Goal: Find contact information: Find contact information

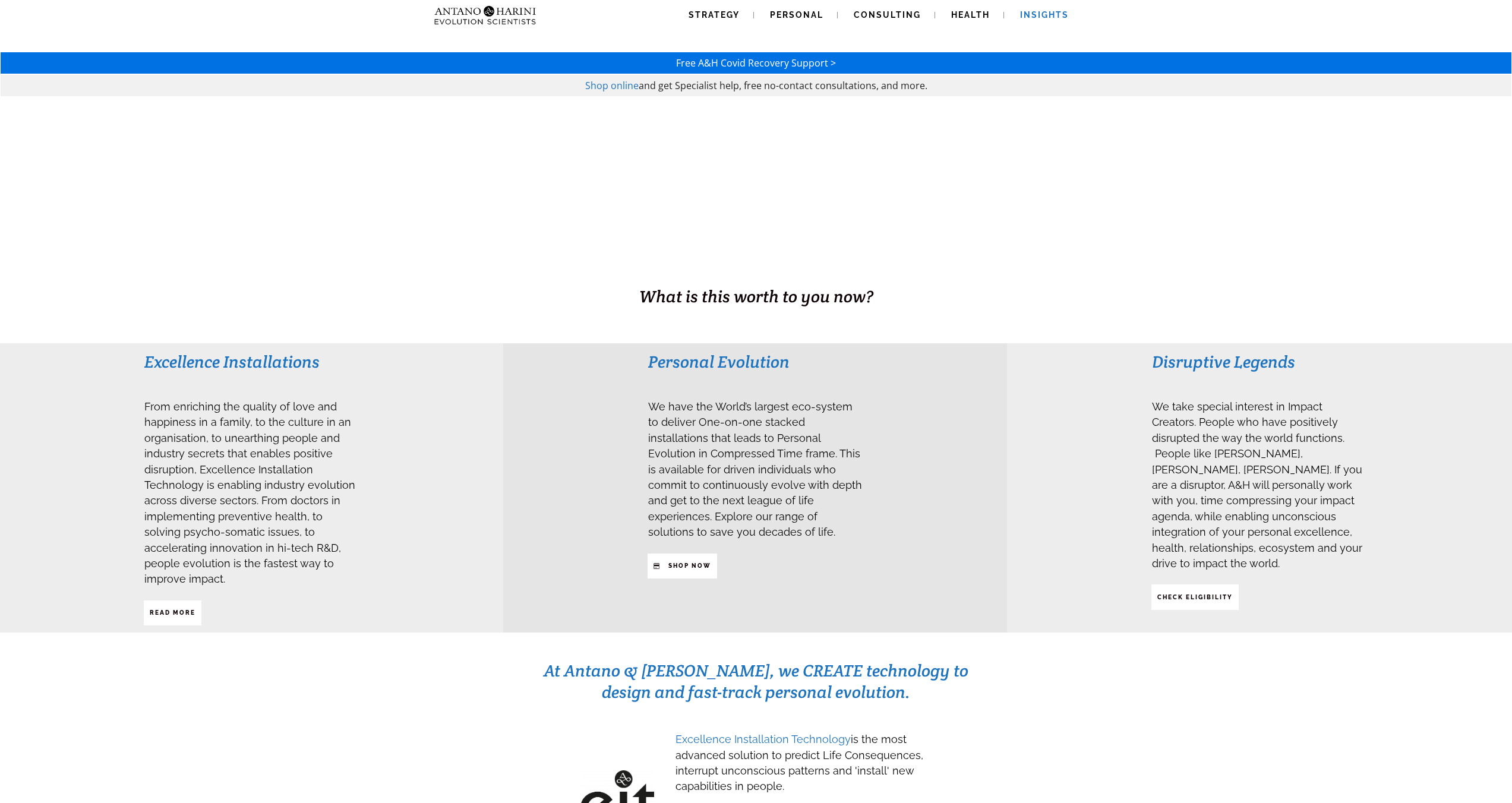
click at [1028, 20] on link "Insights" at bounding box center [1044, 15] width 77 height 31
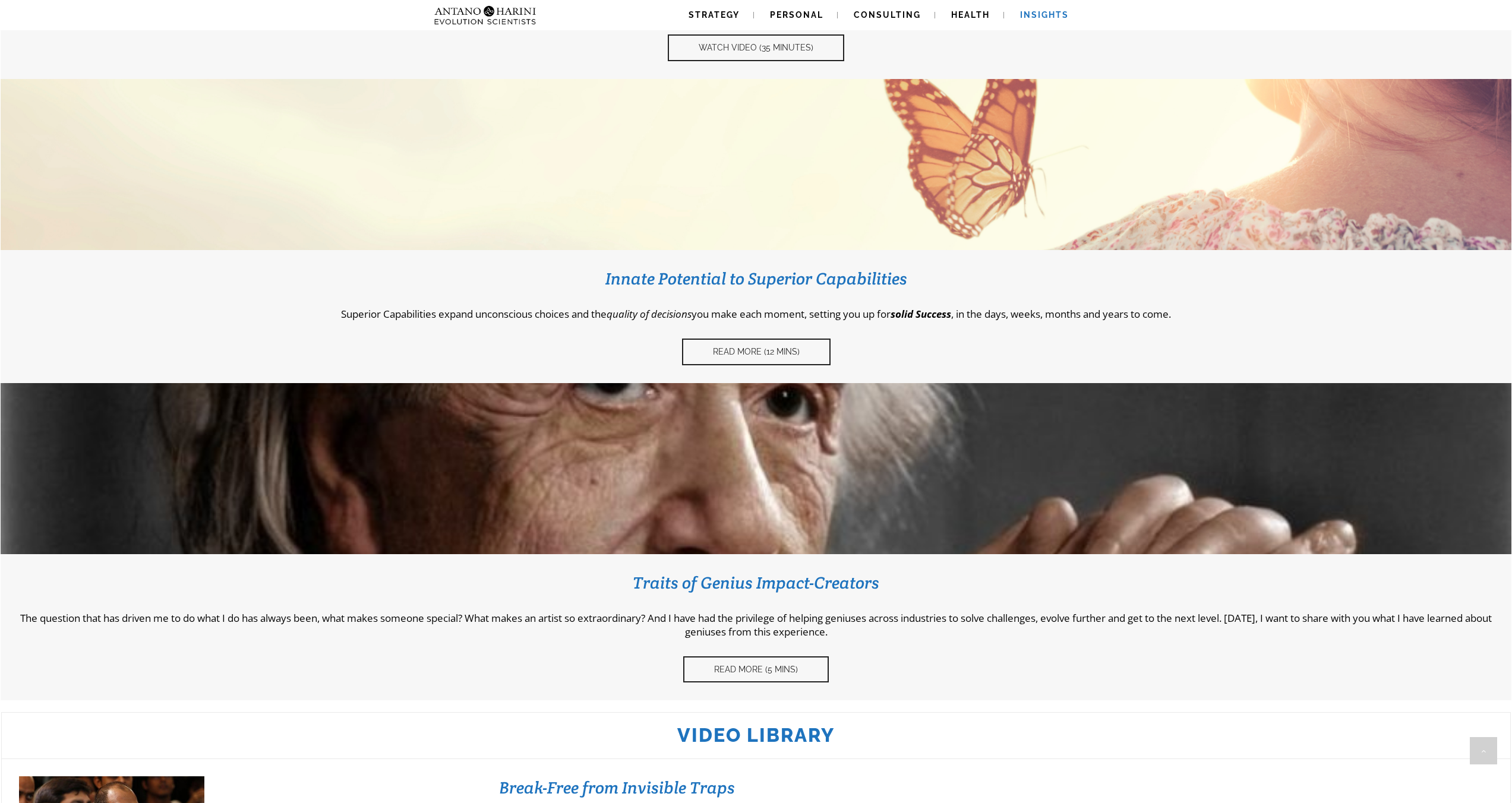
scroll to position [361, 0]
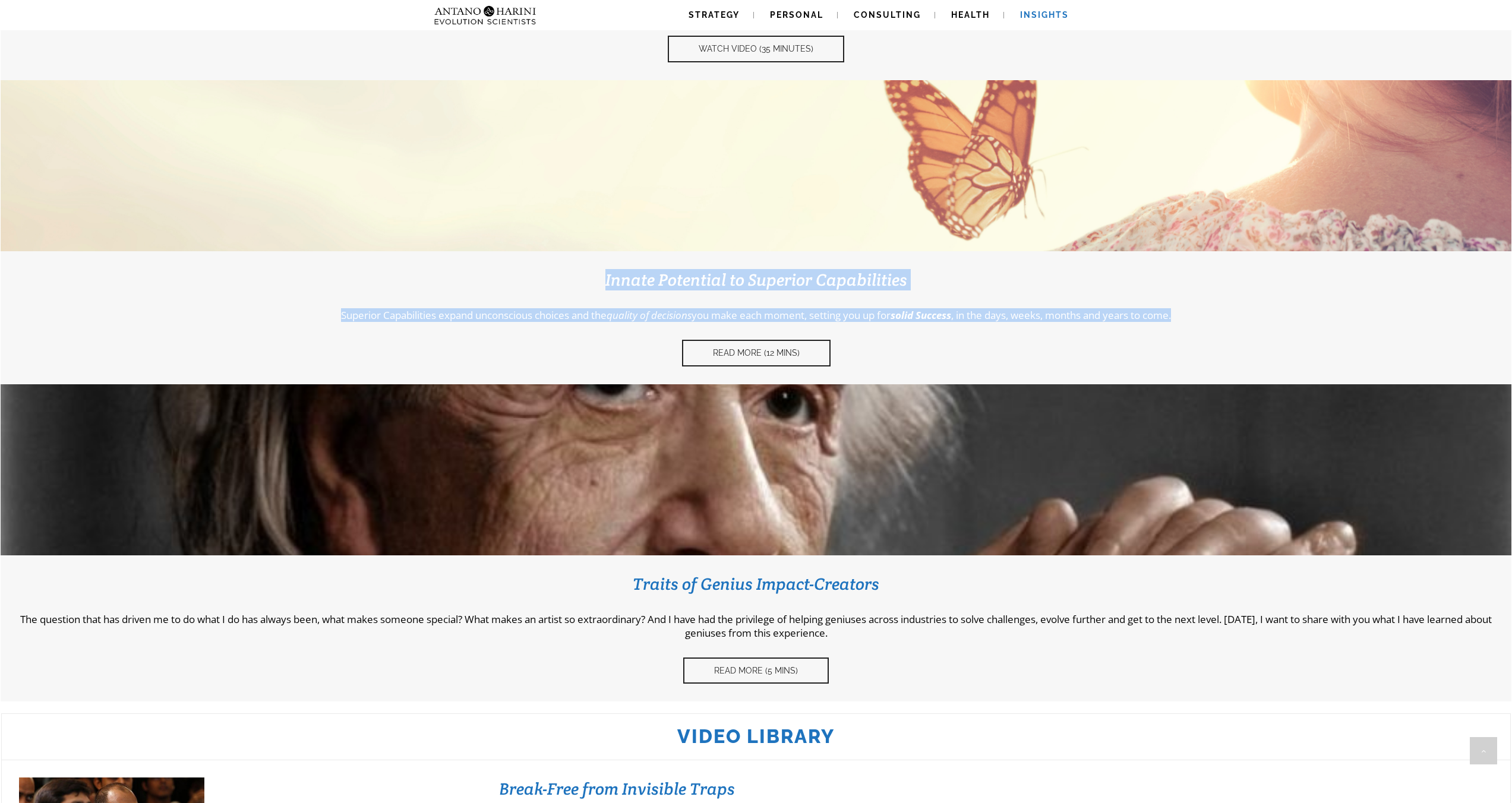
drag, startPoint x: 1183, startPoint y: 318, endPoint x: 420, endPoint y: 270, distance: 764.5
click at [420, 270] on div "Innate Potential to Superior Capabilities Superior Capabilities expand unconsci…" at bounding box center [756, 318] width 1475 height 98
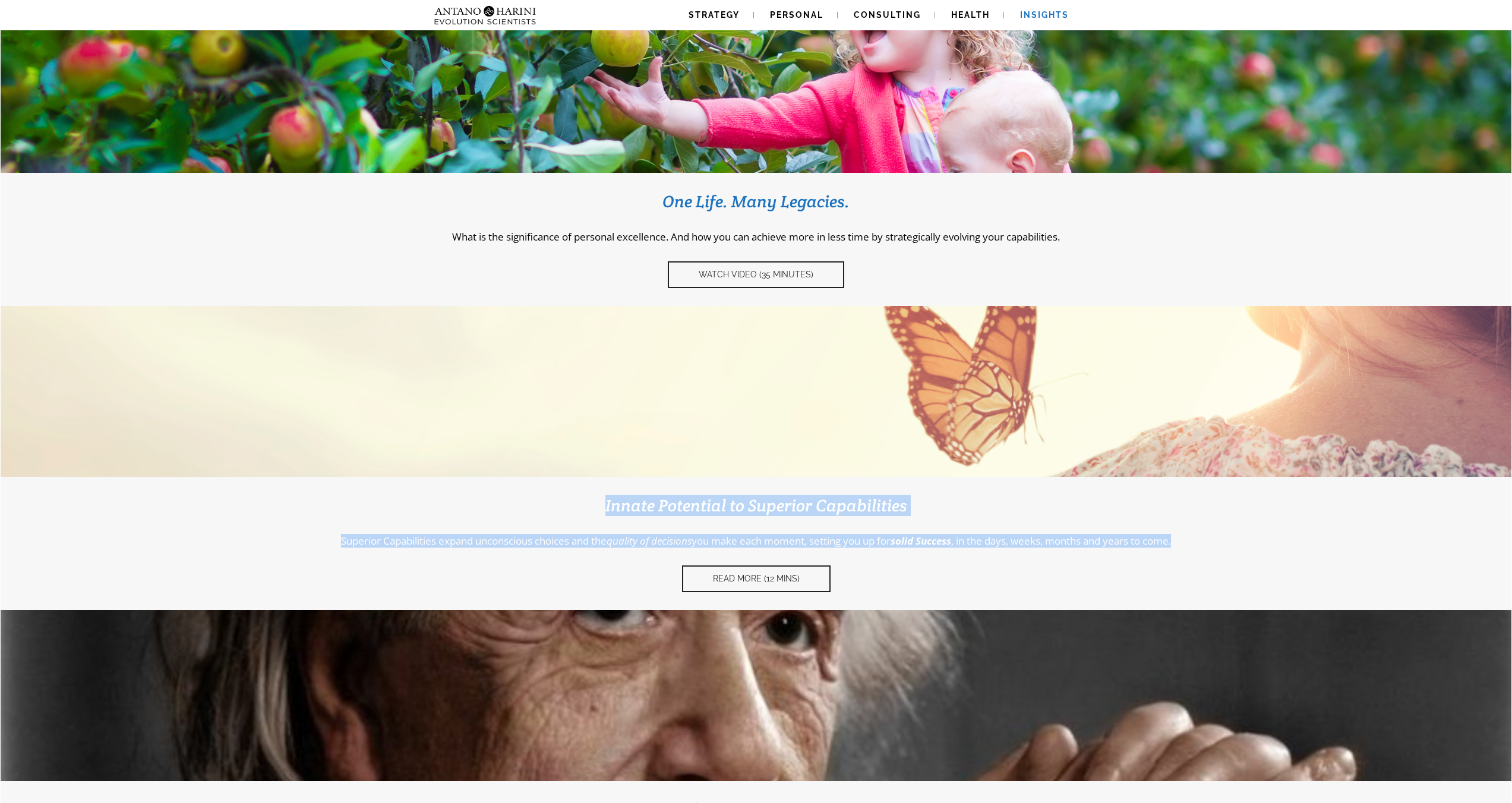
scroll to position [0, 0]
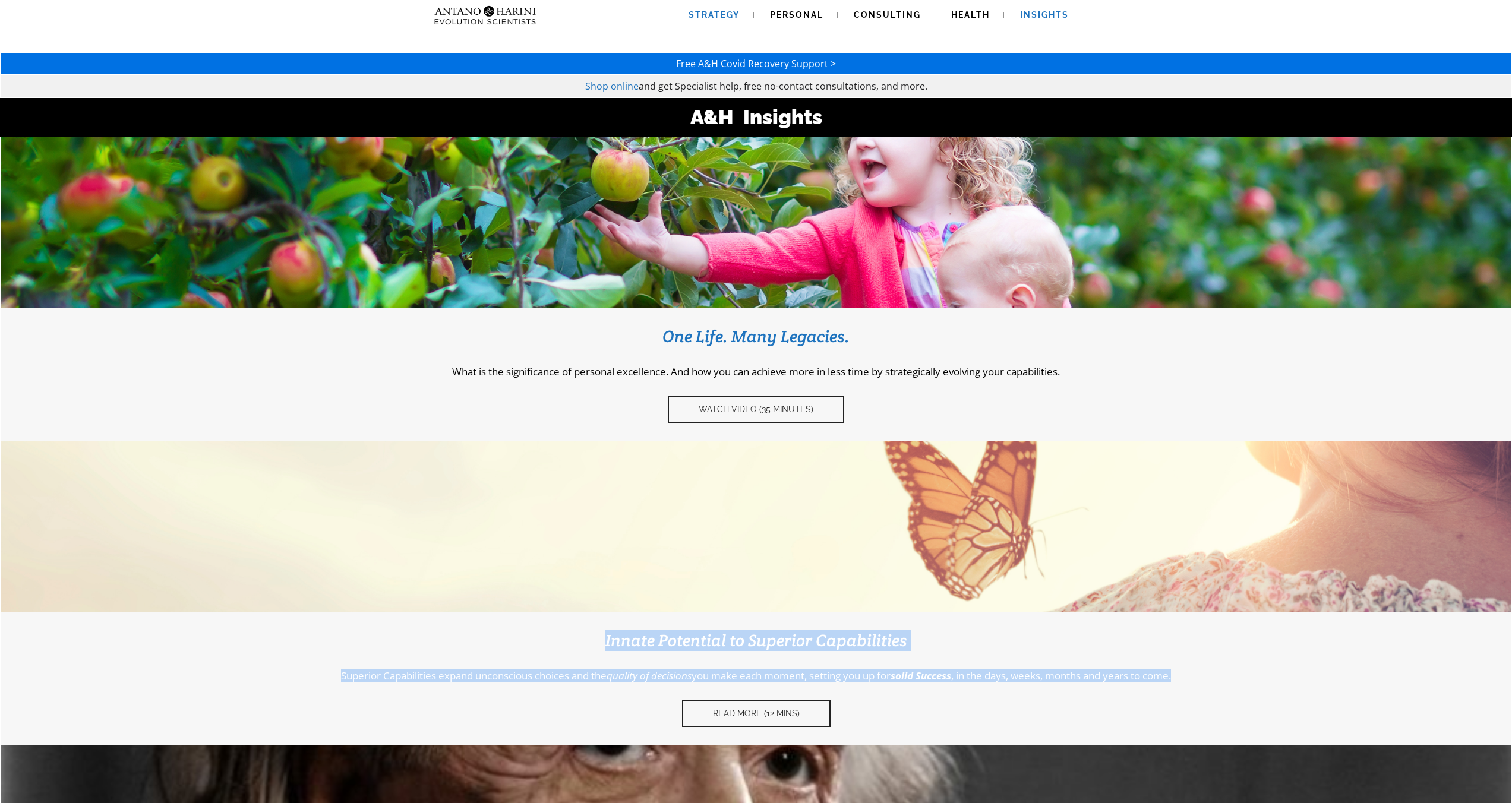
click at [705, 16] on span "Strategy" at bounding box center [714, 15] width 51 height 10
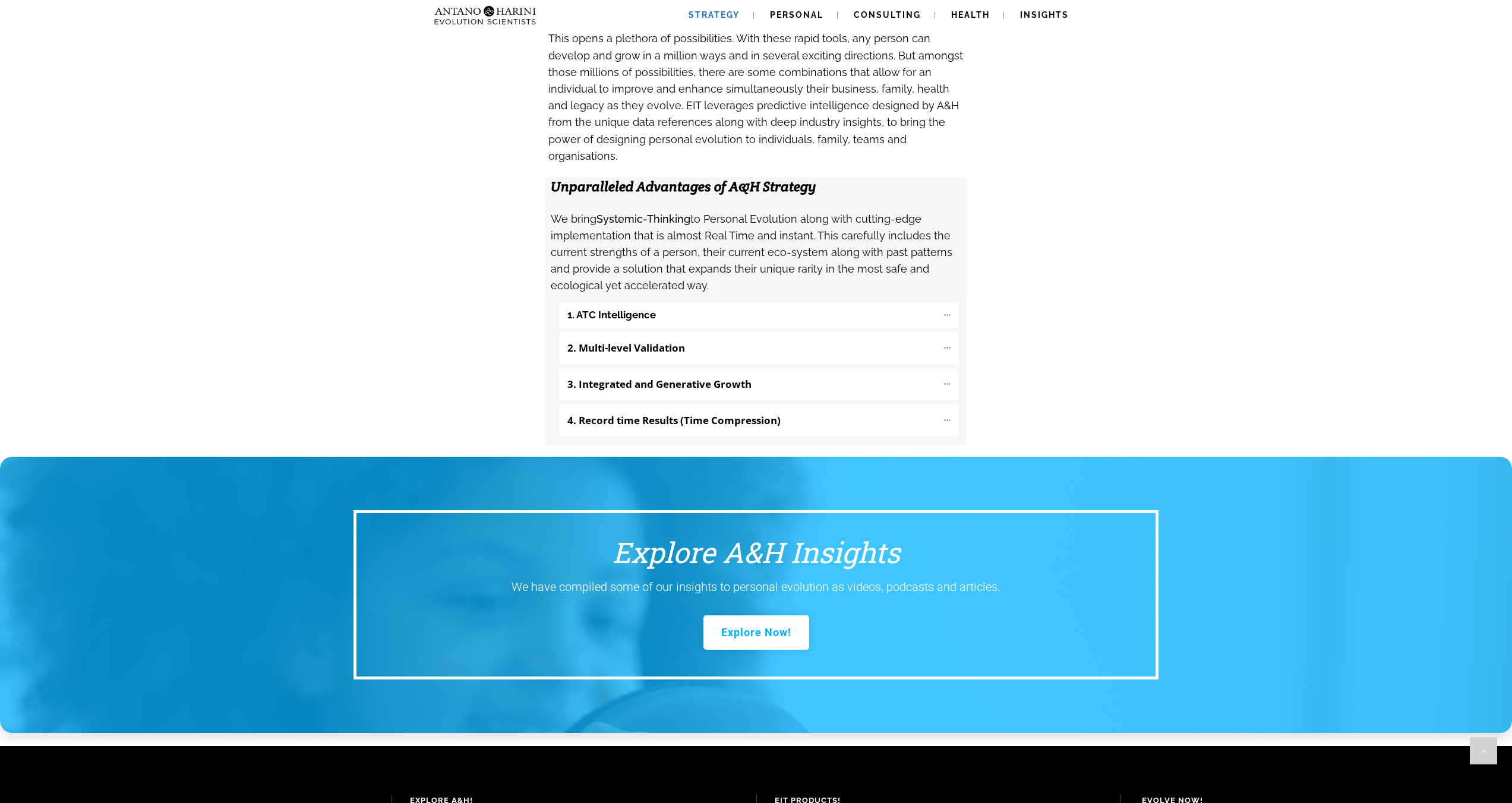
scroll to position [1328, 0]
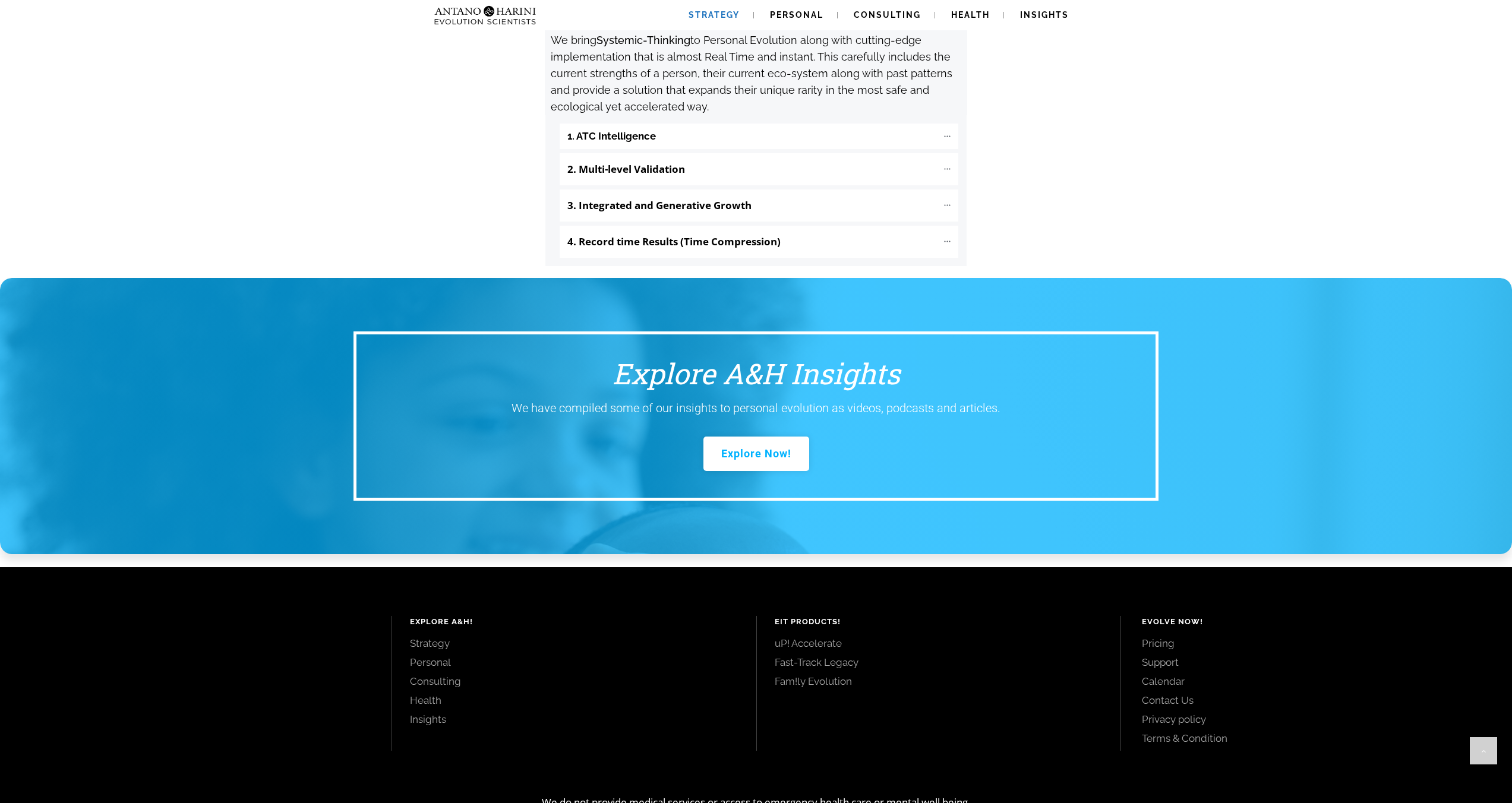
click at [1187, 693] on link "Contact Us" at bounding box center [1314, 700] width 344 height 13
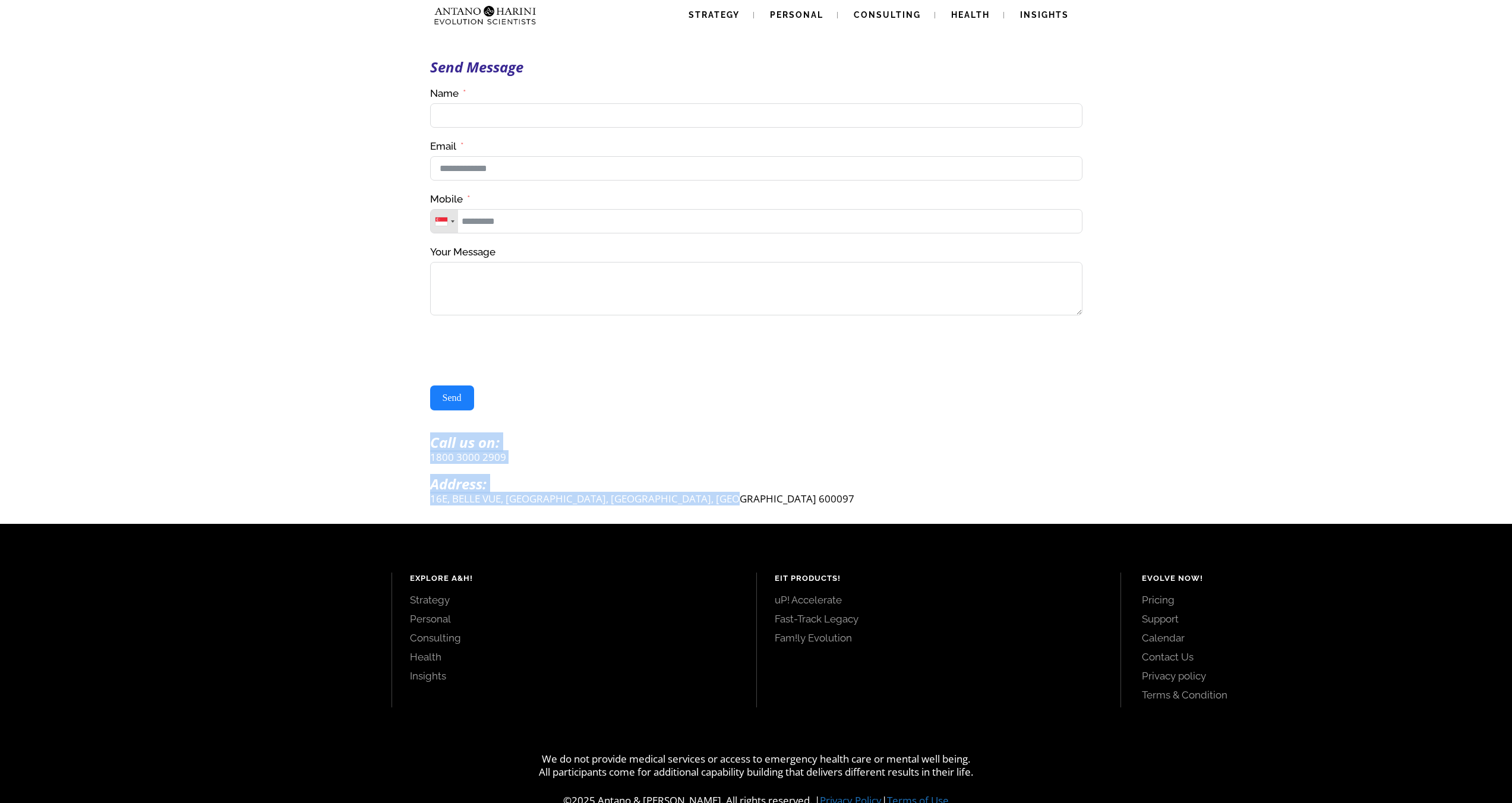
drag, startPoint x: 739, startPoint y: 499, endPoint x: 414, endPoint y: 449, distance: 328.8
click at [414, 449] on div "Send Message Contact Us(#23) Δ Name Email Mobile United States +1 United Kingdo…" at bounding box center [756, 262] width 1512 height 524
click at [871, 503] on p "16E, BELLE VUE, CASUARINA DRIVE, CHENNAI, TAMILNADU 600097" at bounding box center [756, 499] width 652 height 14
drag, startPoint x: 760, startPoint y: 502, endPoint x: 431, endPoint y: 444, distance: 334.1
click at [431, 444] on div "Send Message Contact Us(#23) Δ Name Email Mobile United States +1 United Kingdo…" at bounding box center [756, 282] width 653 height 446
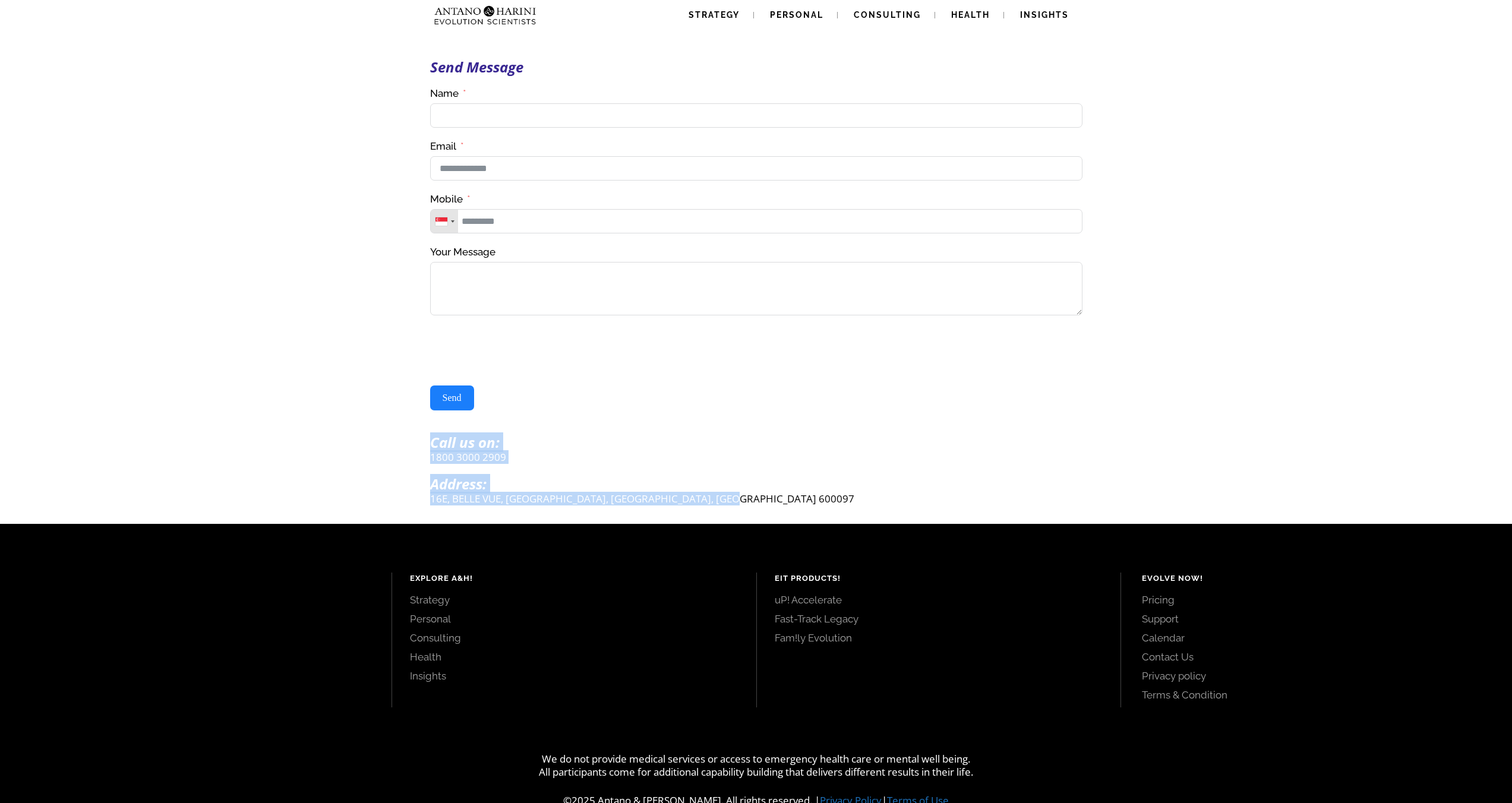
copy div "Call us on: 1800 3000 2909 Address: 16E, BELLE VUE, CASUARINA DRIVE, CHENNAI, T…"
click at [842, 514] on div "Send Message Contact Us(#23) Δ Name Email Mobile United States +1 United Kingdo…" at bounding box center [756, 262] width 653 height 524
drag, startPoint x: 764, startPoint y: 502, endPoint x: 431, endPoint y: 442, distance: 338.4
click at [430, 442] on div "Send Message Contact Us(#23) Δ Name Email Mobile United States +1 United Kingdo…" at bounding box center [756, 282] width 653 height 446
copy div "Call us on: 1800 3000 2909 Address: 16E, BELLE VUE, CASUARINA DRIVE, CHENNAI, T…"
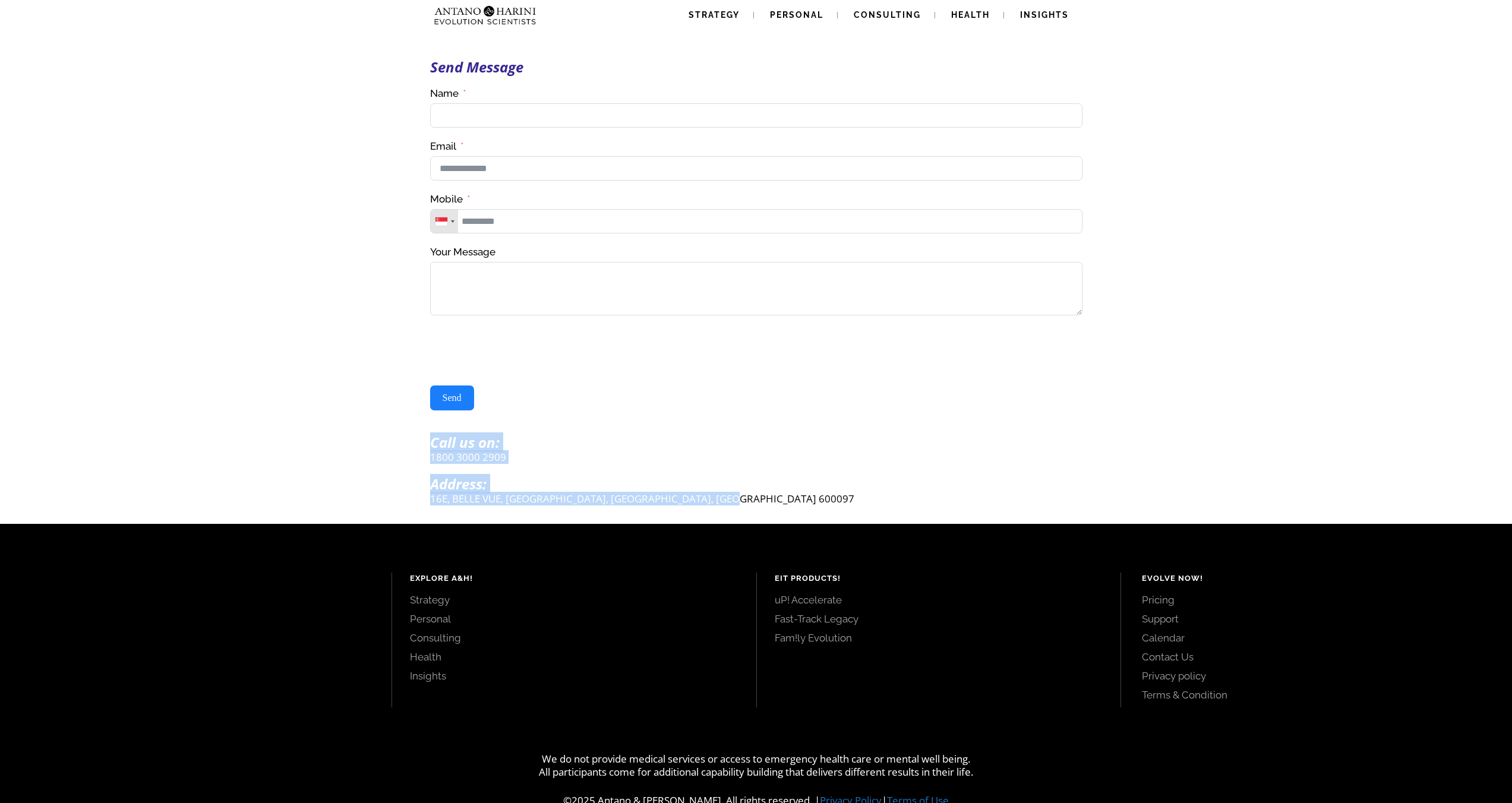
click at [762, 505] on p "16E, BELLE VUE, CASUARINA DRIVE, CHENNAI, TAMILNADU 600097" at bounding box center [756, 499] width 652 height 14
drag, startPoint x: 749, startPoint y: 500, endPoint x: 398, endPoint y: 449, distance: 354.7
click at [400, 449] on div "Send Message Contact Us(#23) Δ Name Email Mobile United States +1 United Kingdo…" at bounding box center [756, 262] width 1512 height 524
click at [522, 17] on img at bounding box center [485, 15] width 112 height 31
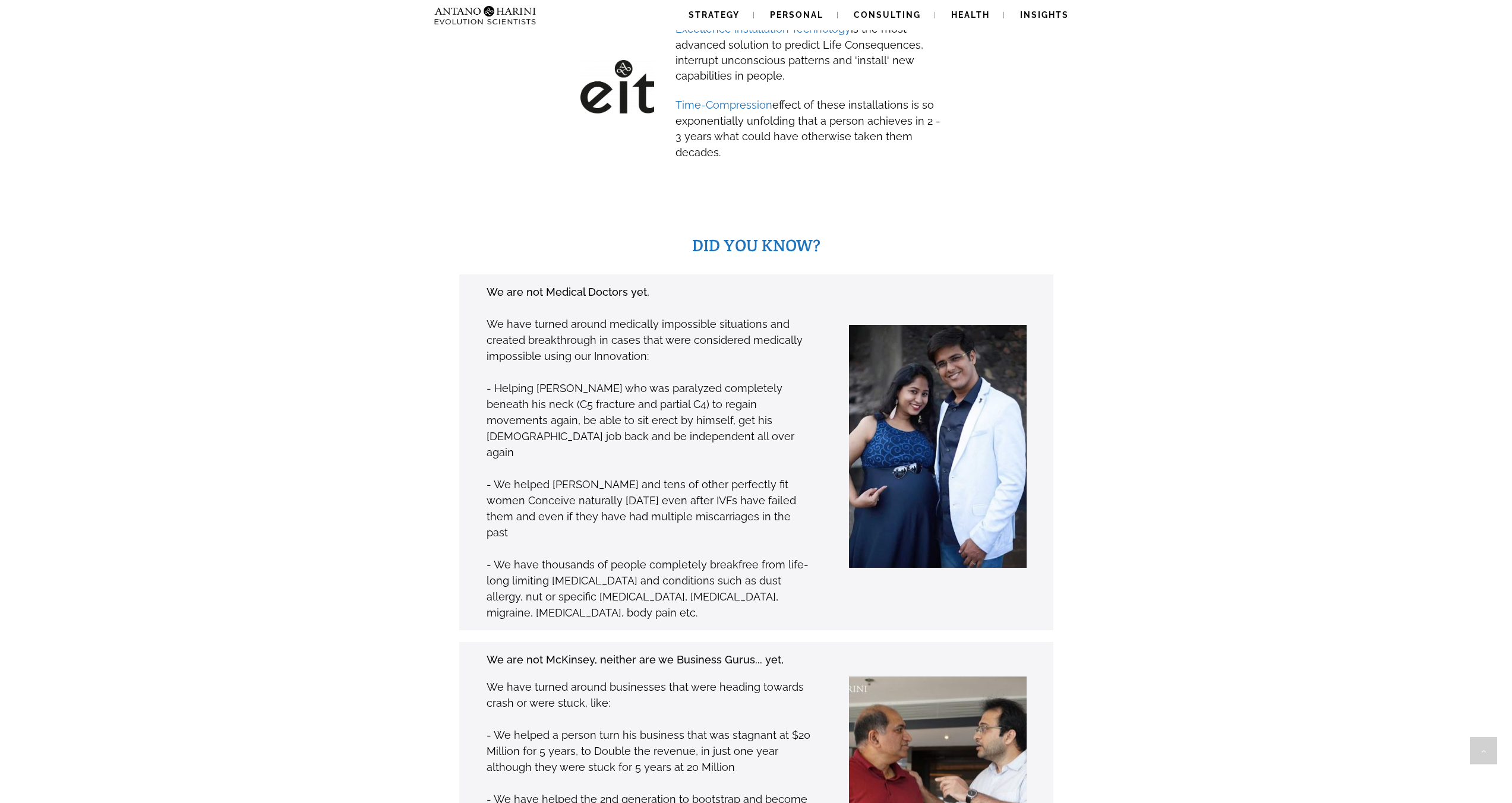
scroll to position [710, 0]
click at [921, 19] on link "Consulting" at bounding box center [887, 15] width 96 height 31
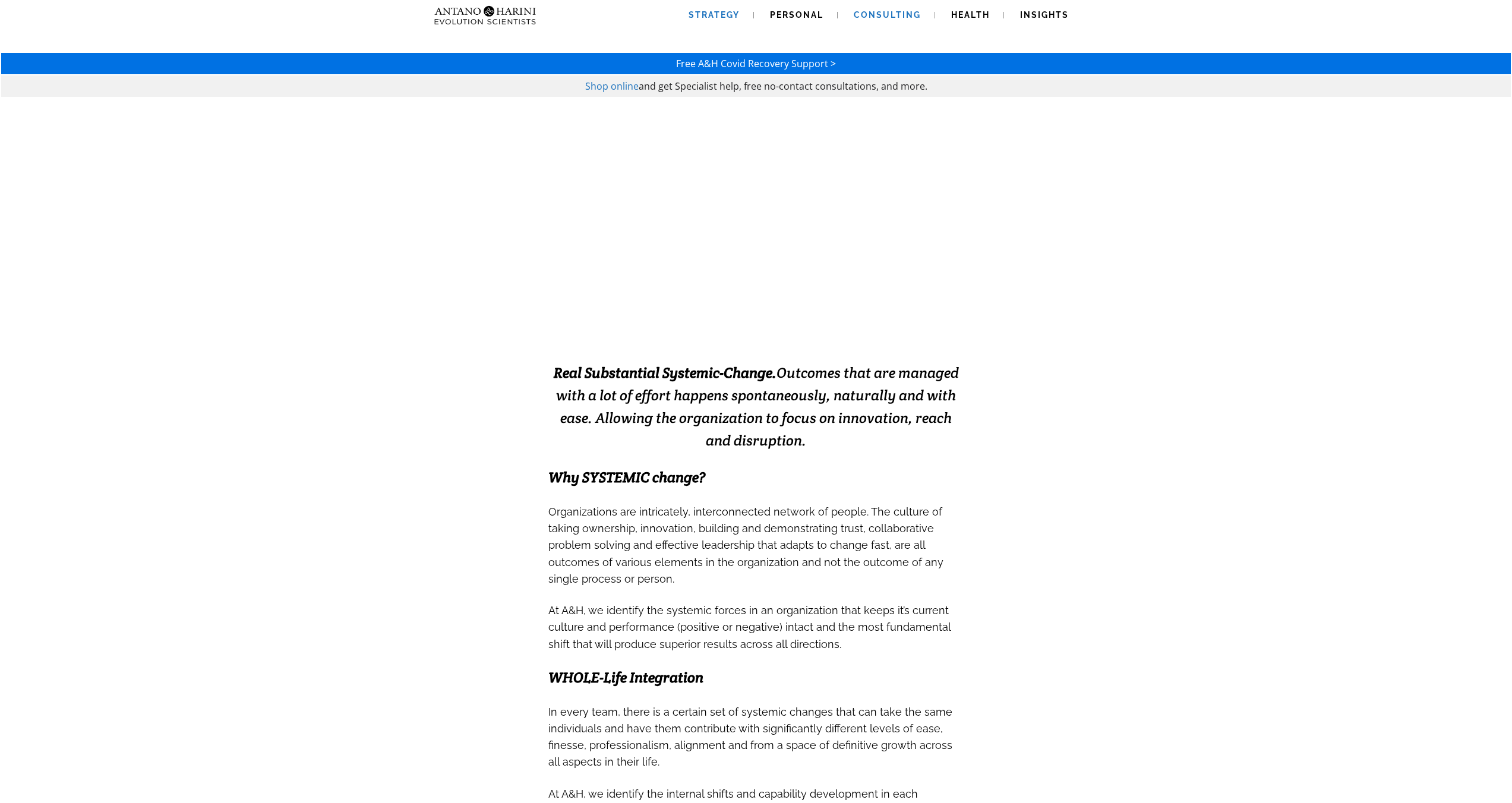
click at [711, 14] on span "Strategy" at bounding box center [714, 15] width 51 height 10
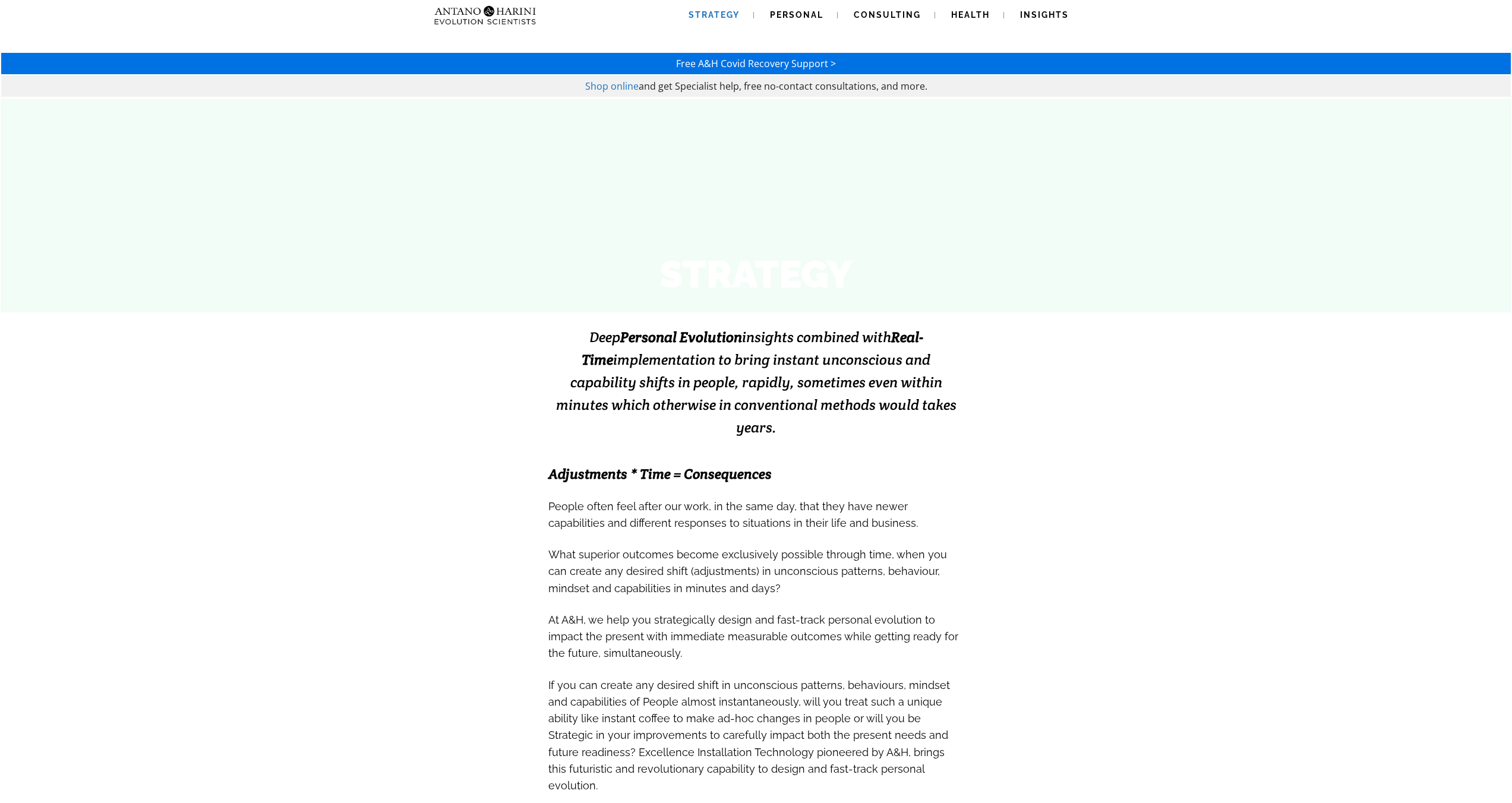
click at [495, 16] on img at bounding box center [485, 15] width 112 height 31
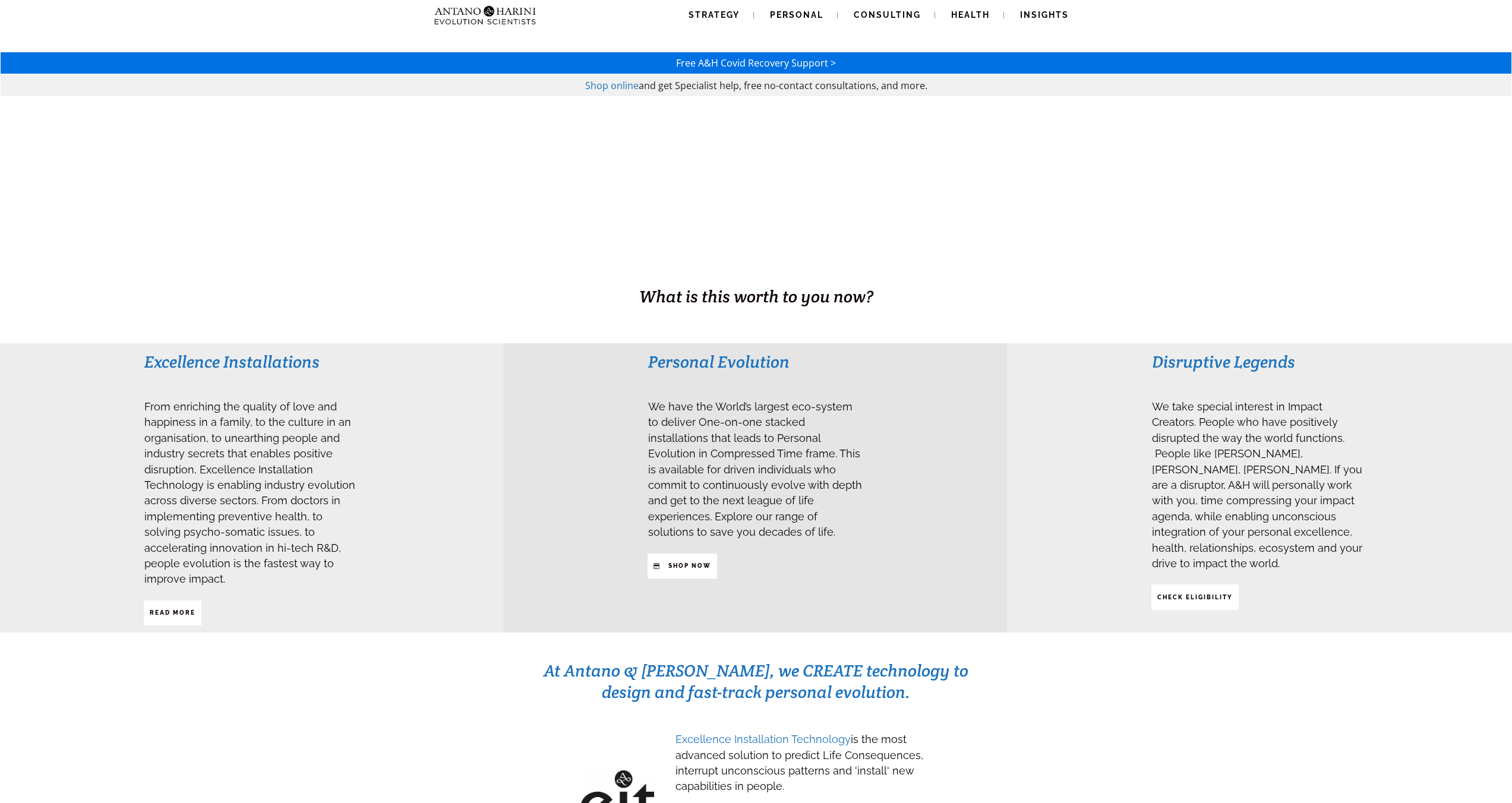
drag, startPoint x: 559, startPoint y: 13, endPoint x: 434, endPoint y: 9, distance: 125.1
click at [434, 9] on div "Strategy Personal Consulting Health Insights Strategy Personal Consulting Healt…" at bounding box center [756, 15] width 653 height 31
drag, startPoint x: 414, startPoint y: 11, endPoint x: 492, endPoint y: 13, distance: 78.0
click at [492, 13] on div "Strategy Personal Consulting Health Insights Strategy Personal Consulting Healt…" at bounding box center [756, 15] width 1459 height 31
